Goal: Transaction & Acquisition: Download file/media

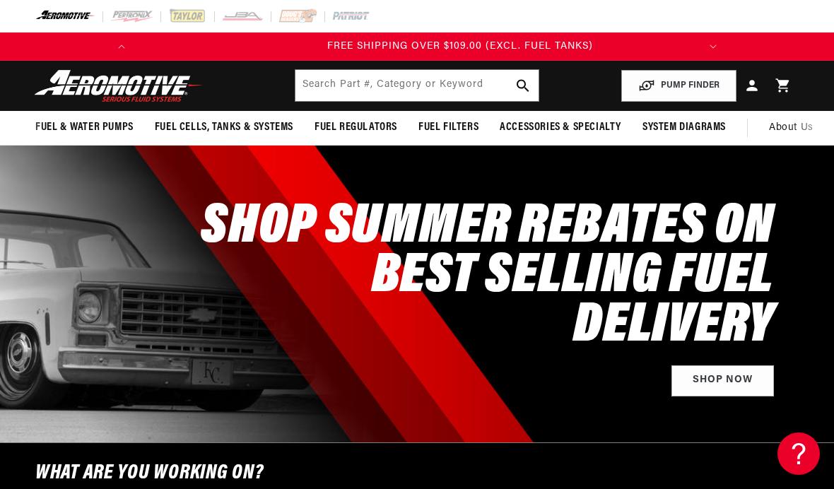
scroll to position [0, 559]
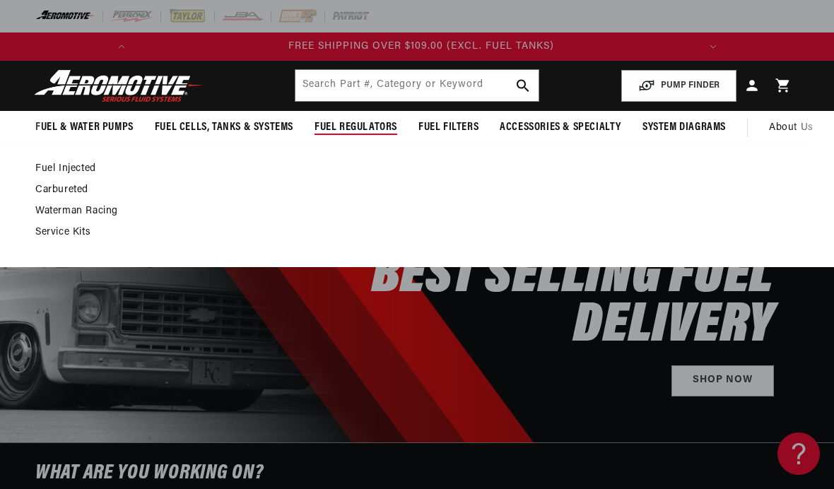
click at [73, 172] on link "Fuel Injected" at bounding box center [409, 169] width 749 height 13
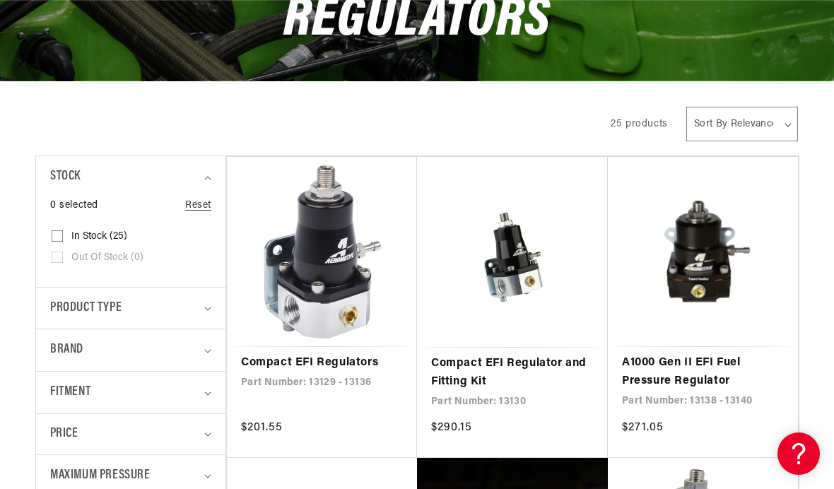
click at [721, 354] on link "A1000 Gen II EFI Fuel Pressure Regulator" at bounding box center [703, 372] width 162 height 36
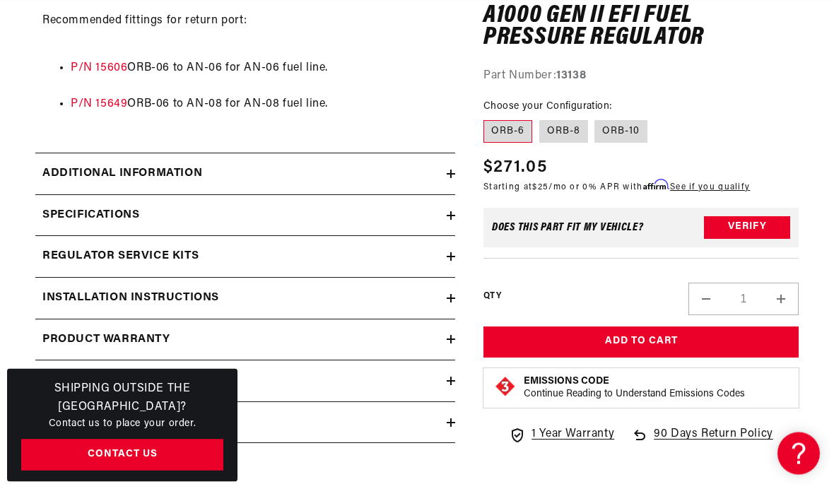
scroll to position [1426, 0]
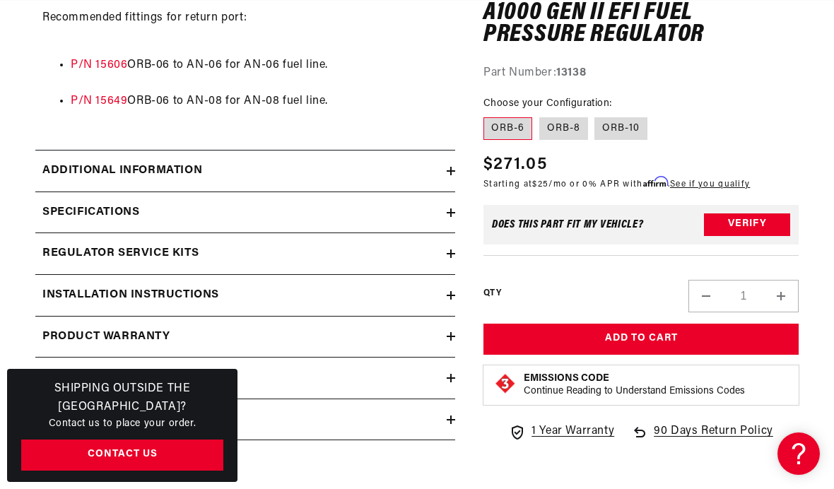
click at [101, 286] on h2 "Installation Instructions" at bounding box center [130, 295] width 177 height 18
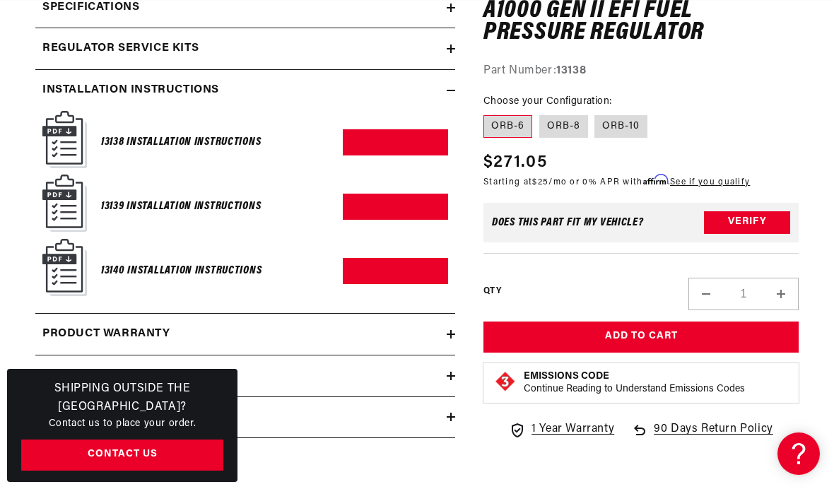
scroll to position [0, 0]
click at [85, 192] on img at bounding box center [64, 203] width 45 height 57
click at [54, 191] on img at bounding box center [64, 203] width 45 height 57
click at [77, 187] on img at bounding box center [64, 203] width 45 height 57
click at [131, 197] on h6 "13139 Installation Instructions" at bounding box center [181, 206] width 160 height 19
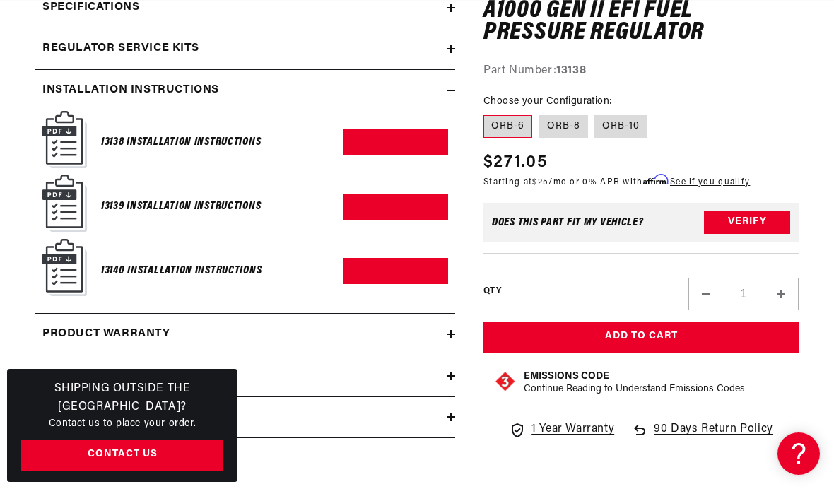
scroll to position [0, 559]
click at [391, 194] on link "Download PDF" at bounding box center [395, 207] width 105 height 26
